Goal: Transaction & Acquisition: Obtain resource

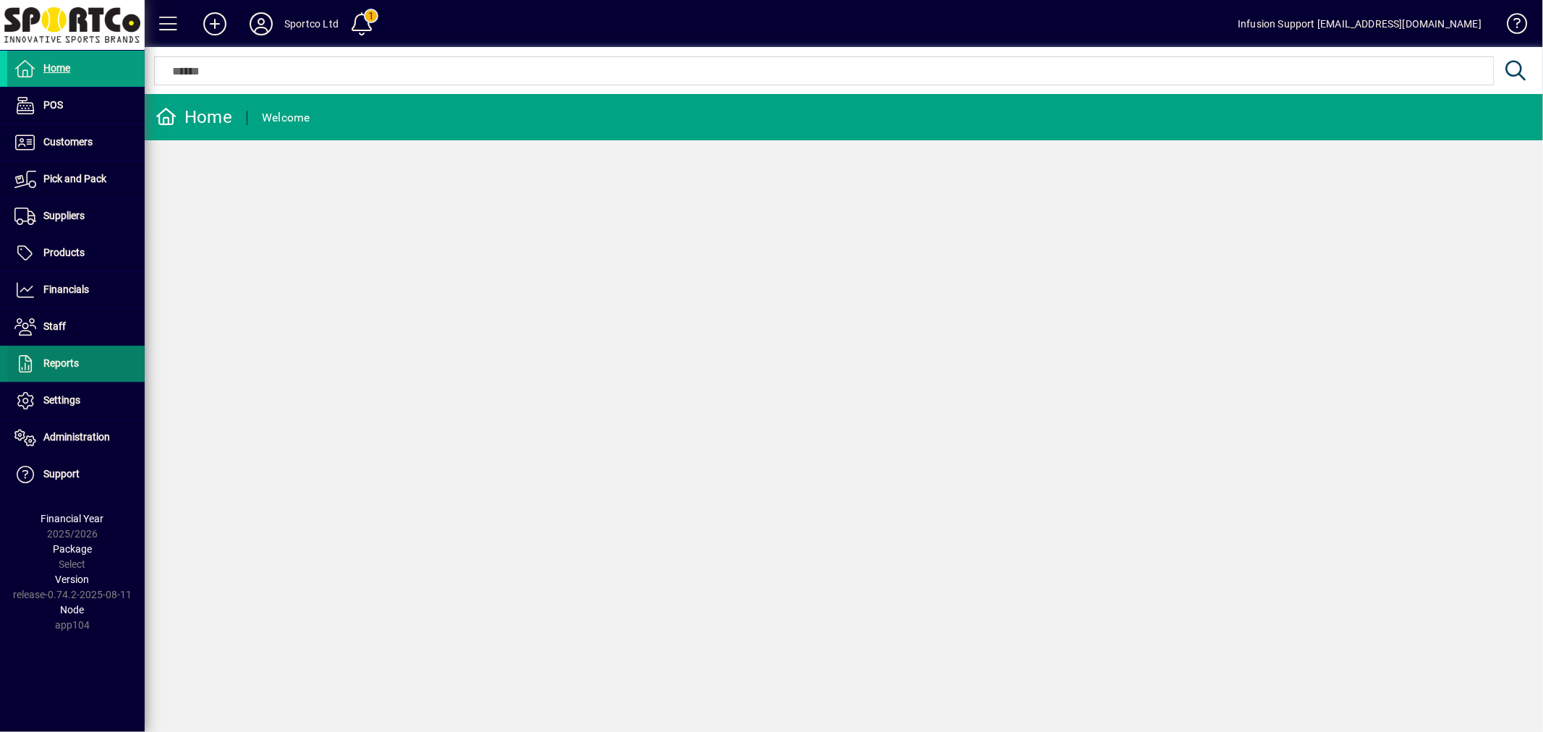
click at [47, 371] on span "Reports" at bounding box center [43, 363] width 72 height 17
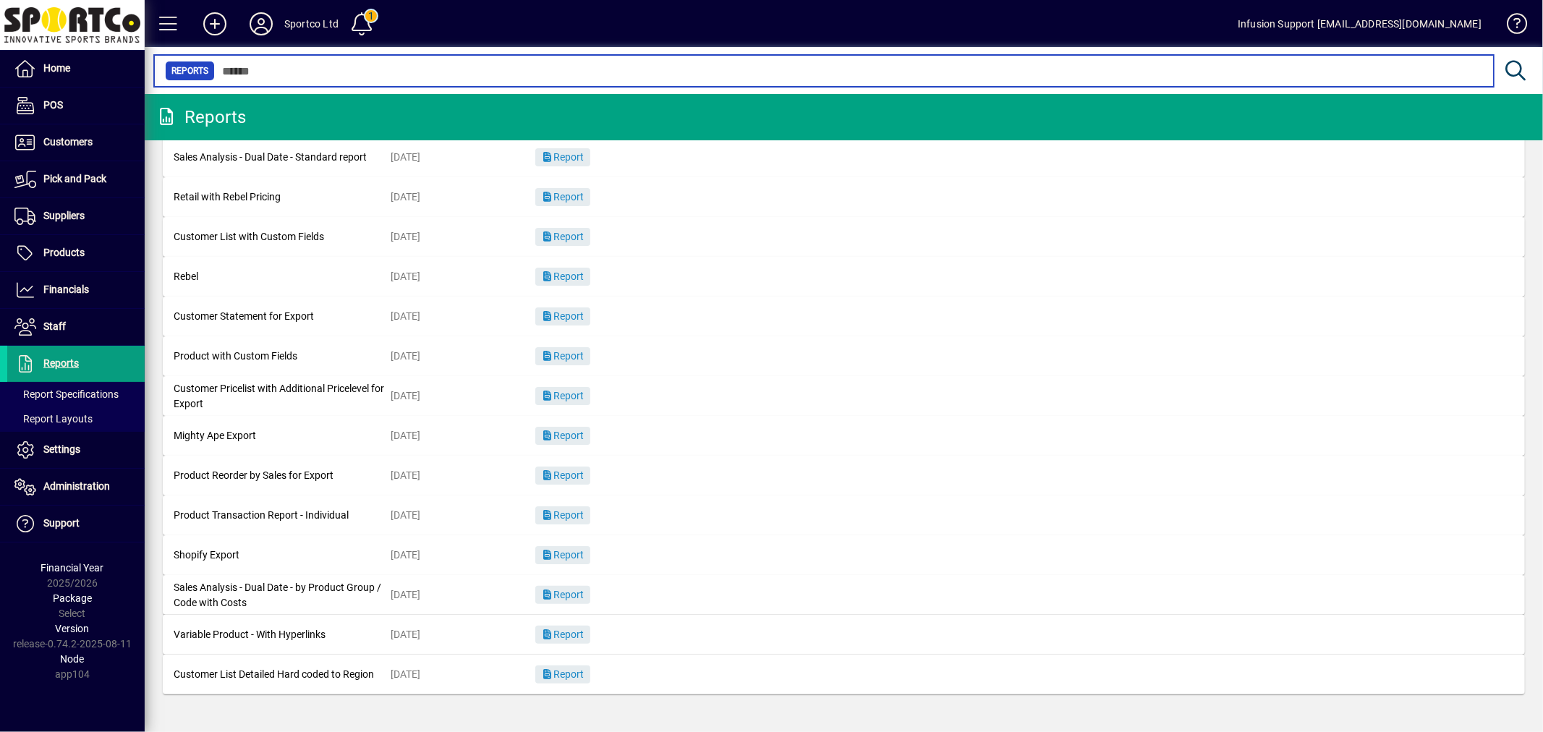
scroll to position [51, 0]
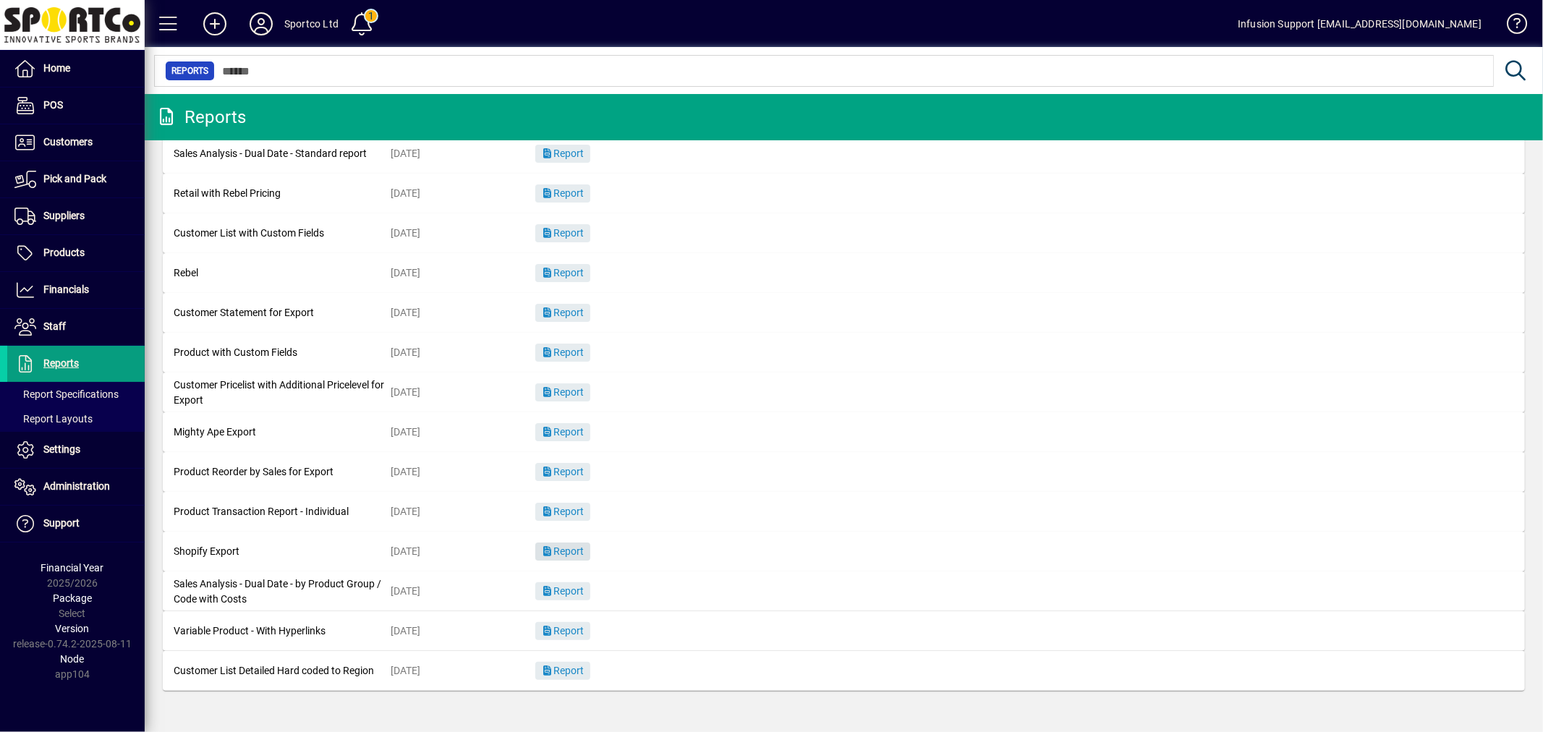
click at [554, 555] on span "Report" at bounding box center [562, 552] width 43 height 12
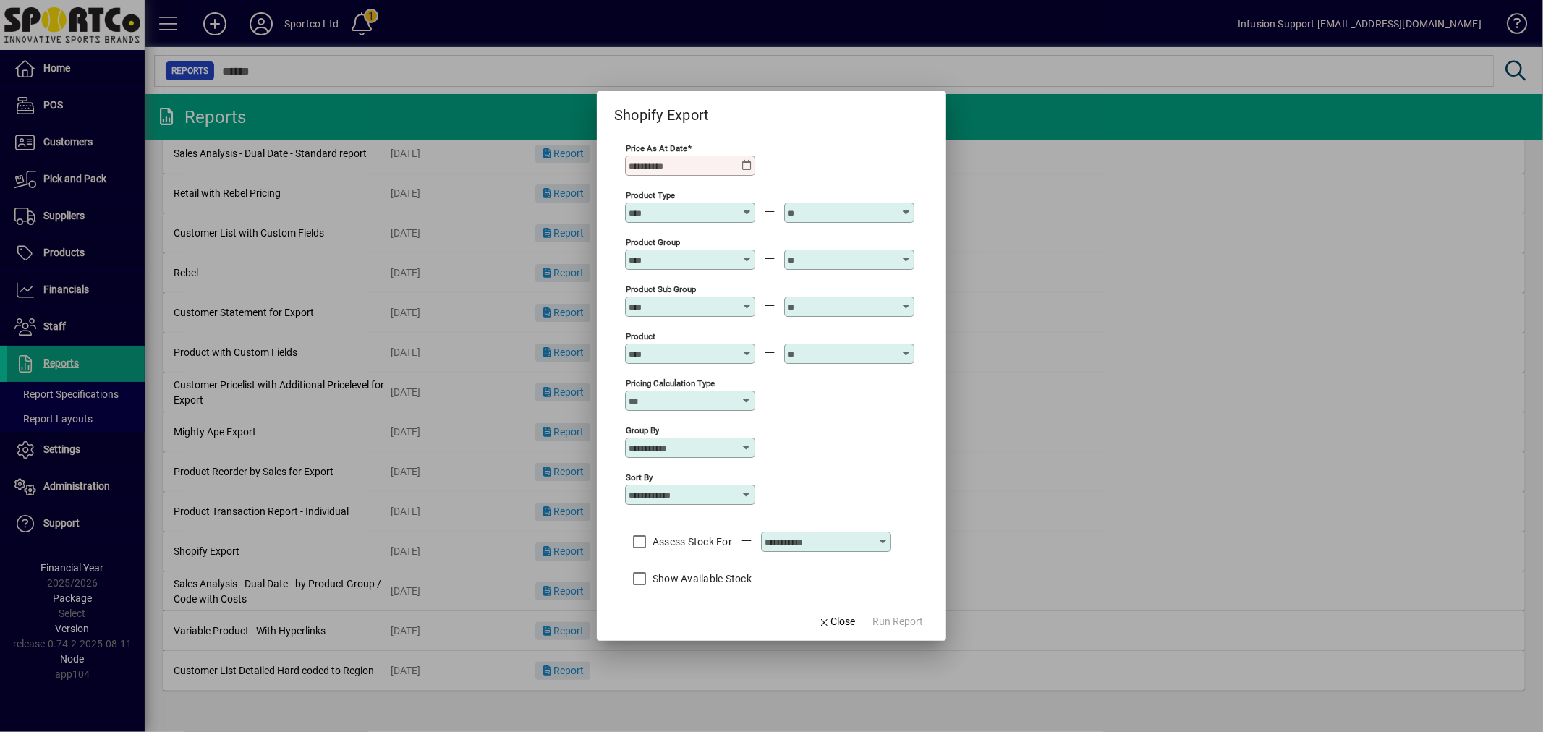
click at [677, 161] on input "Price as at Date" at bounding box center [685, 166] width 112 height 12
type input "**********"
click at [869, 410] on div "Pricing Calculation Type" at bounding box center [769, 399] width 289 height 47
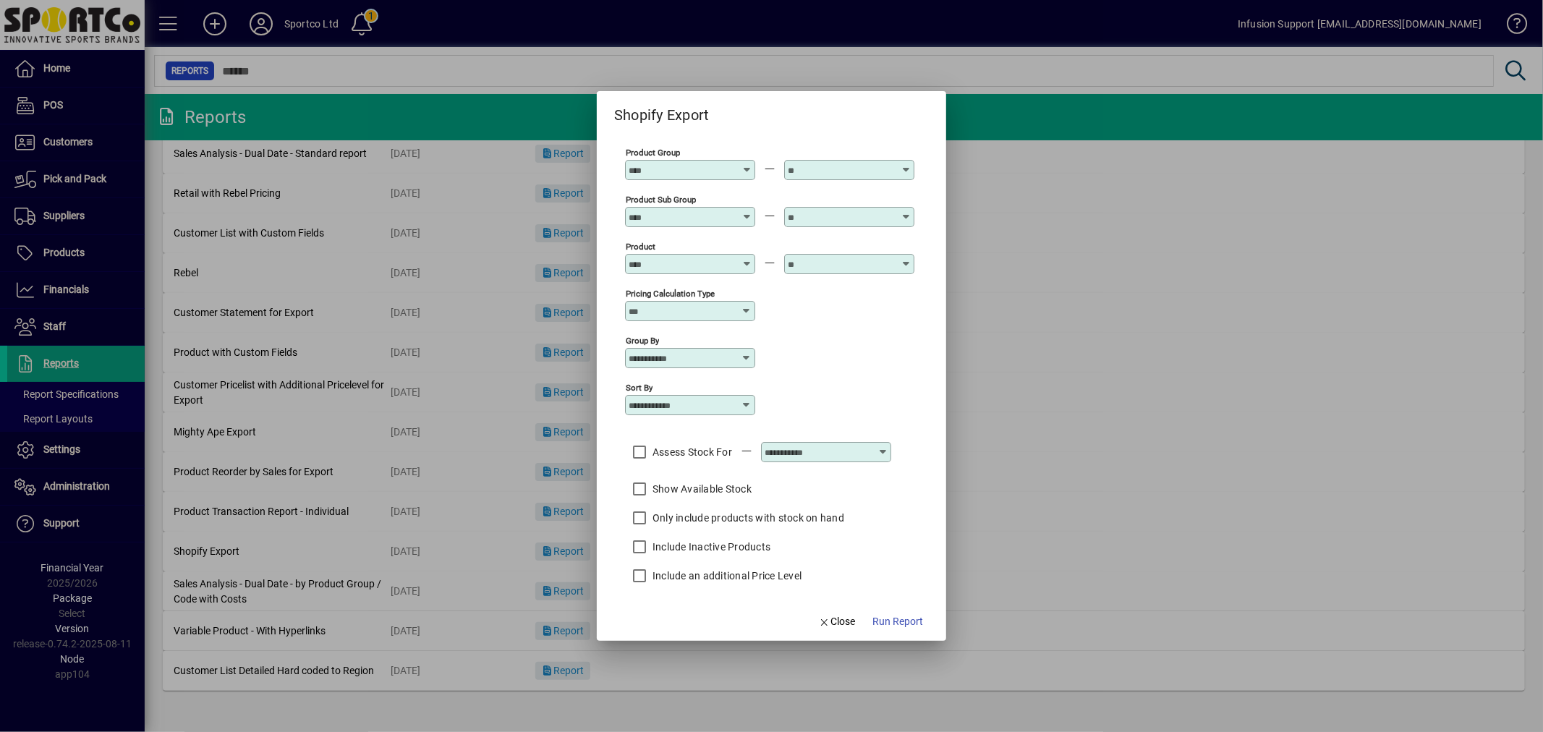
scroll to position [101, 0]
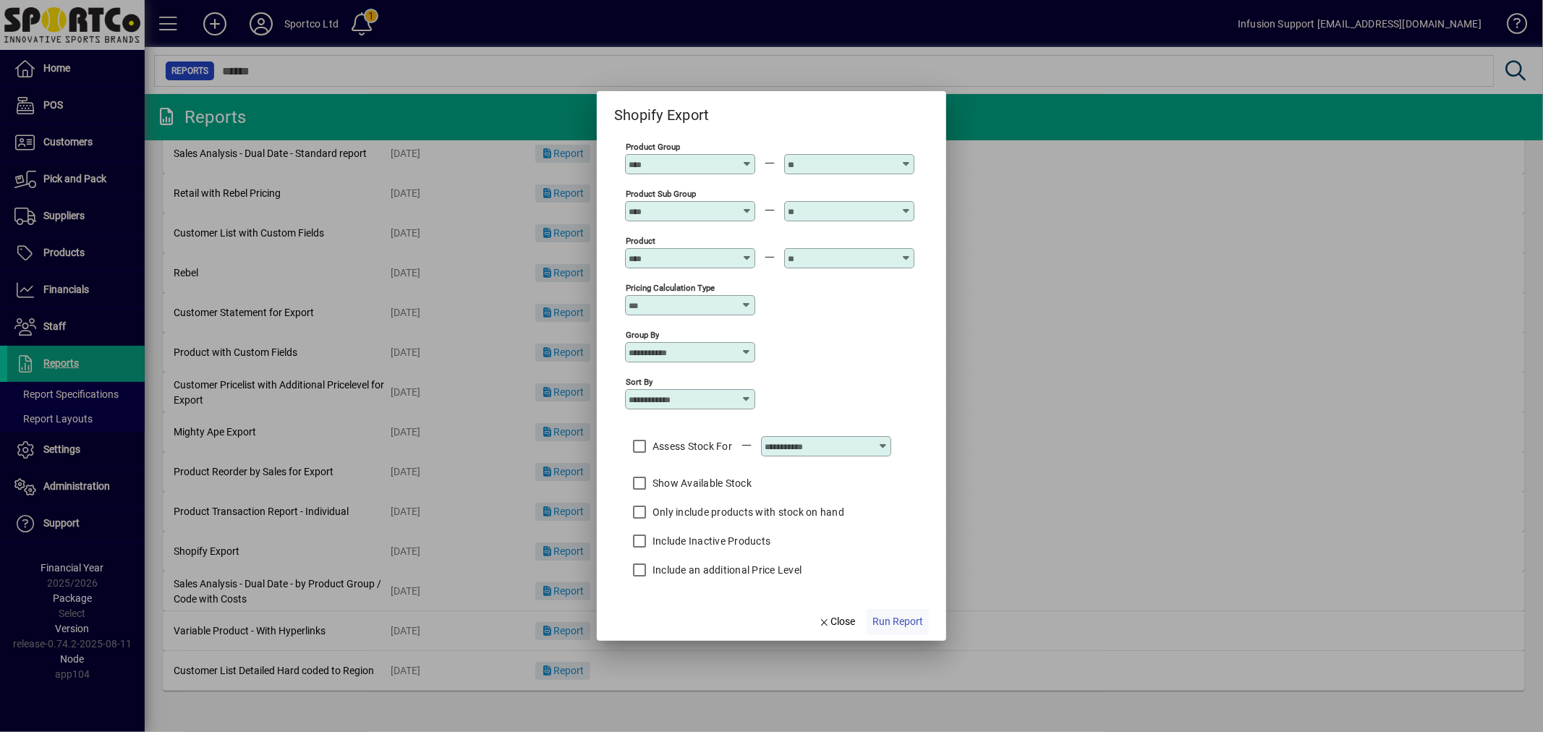
click at [886, 615] on span "Run Report" at bounding box center [898, 621] width 51 height 15
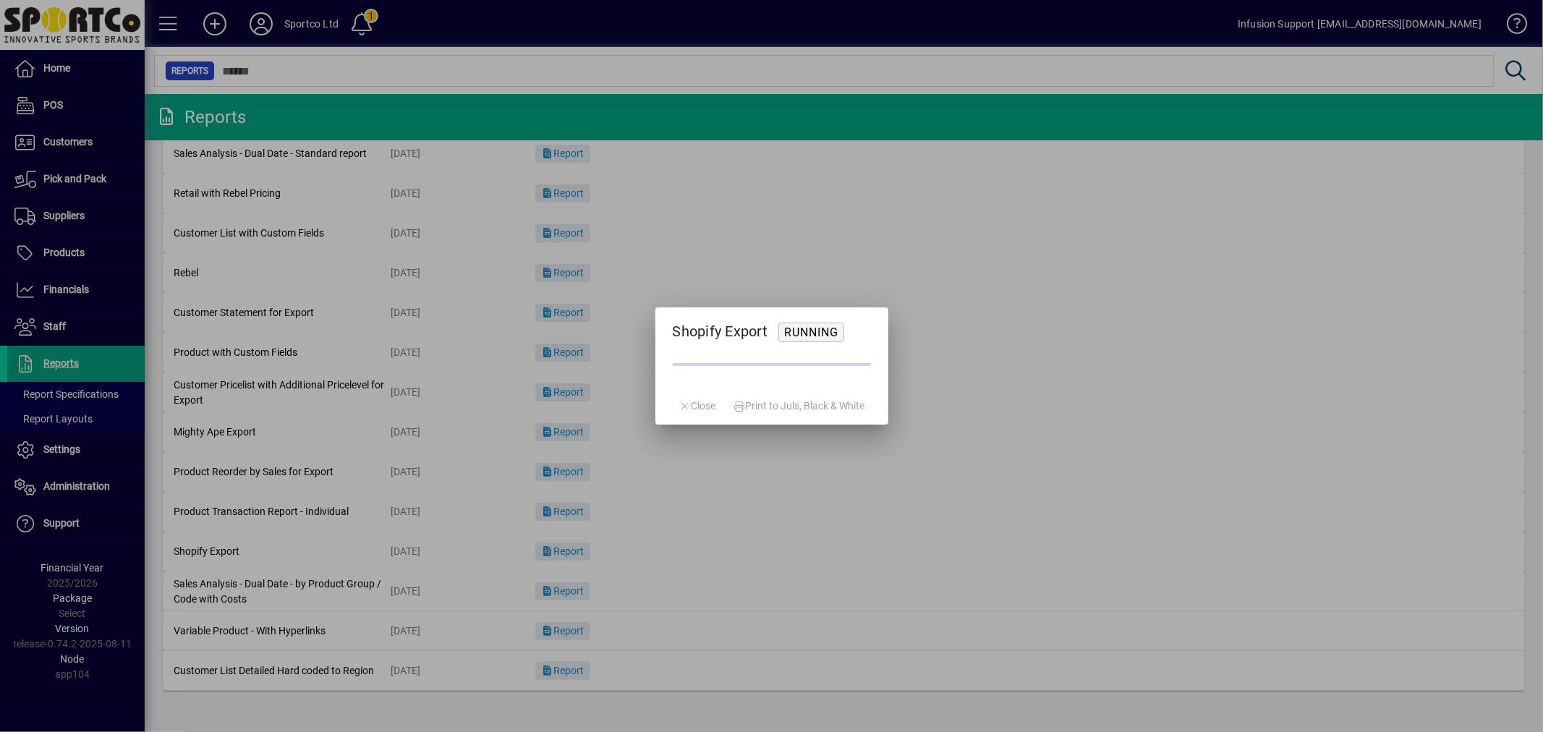
drag, startPoint x: 661, startPoint y: 478, endPoint x: 653, endPoint y: 473, distance: 9.7
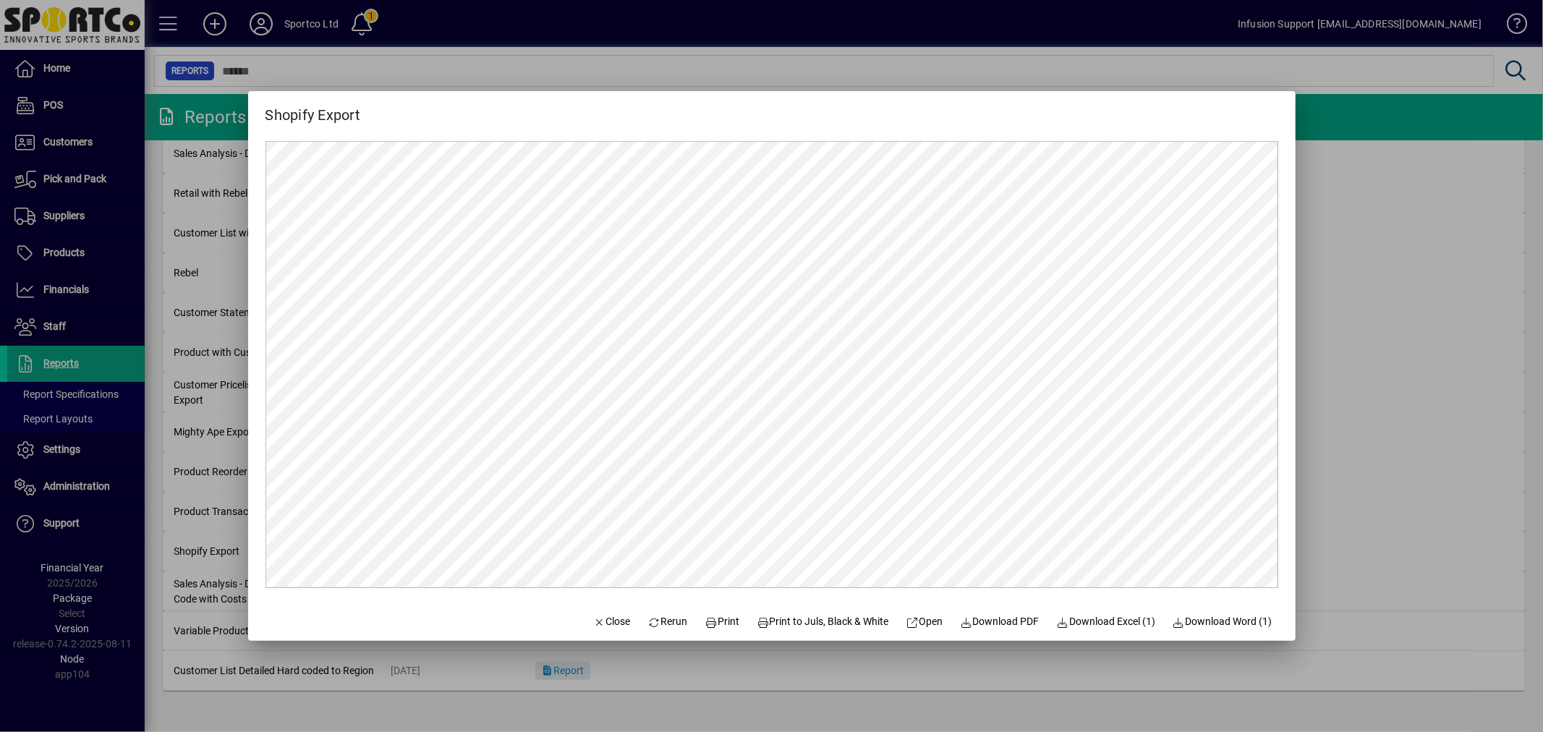
scroll to position [0, 0]
click at [996, 617] on span "Download PDF" at bounding box center [1000, 621] width 80 height 15
click at [596, 615] on span "Close" at bounding box center [612, 621] width 38 height 15
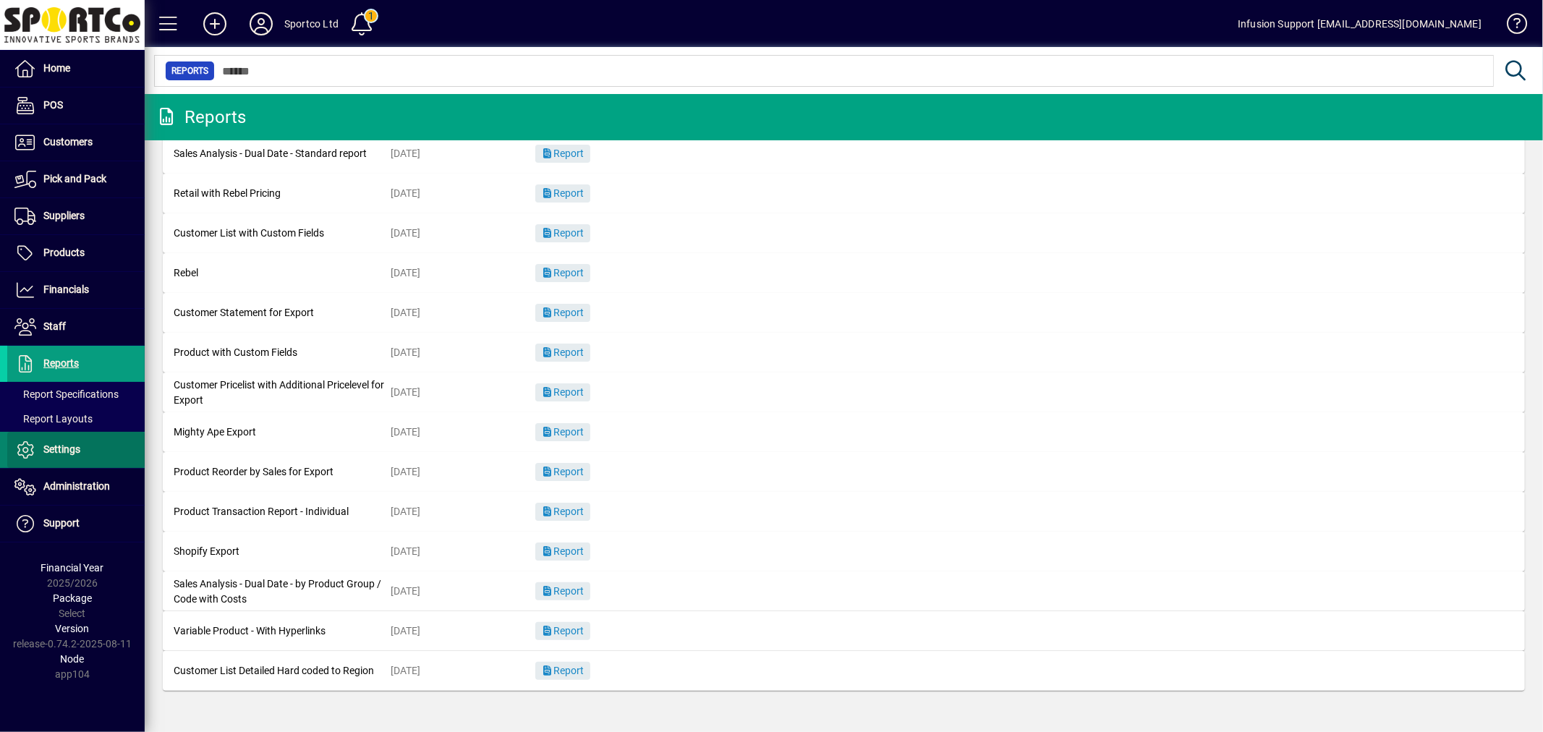
click at [73, 447] on span "Settings" at bounding box center [61, 450] width 37 height 12
